Goal: Navigation & Orientation: Find specific page/section

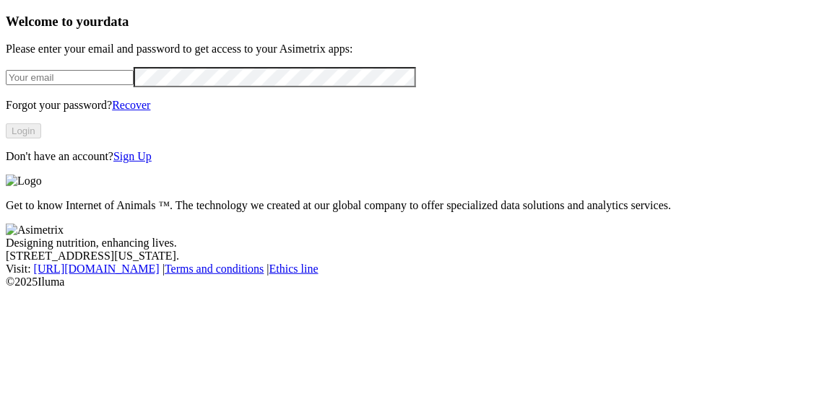
type input "[PERSON_NAME][EMAIL_ADDRESS][DOMAIN_NAME]"
click at [41, 139] on button "Login" at bounding box center [23, 130] width 35 height 15
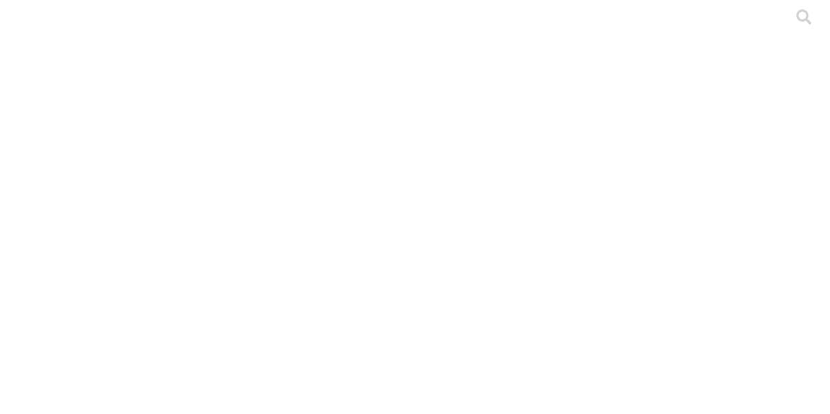
scroll to position [50, 0]
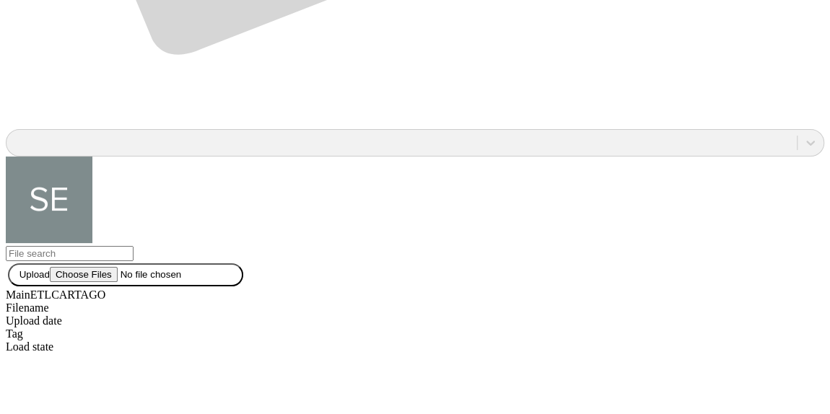
scroll to position [1181, 0]
